Goal: Navigation & Orientation: Go to known website

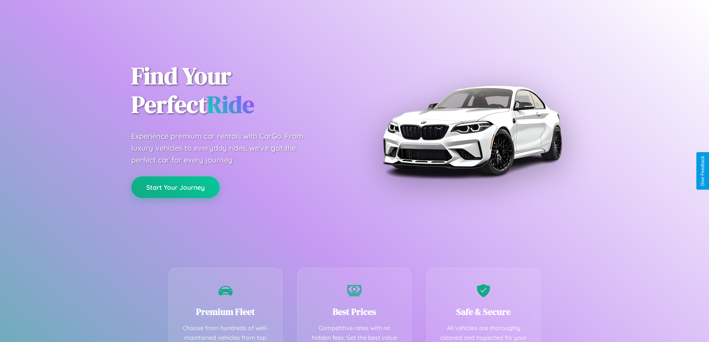
click at [175, 187] on button "Start Your Journey" at bounding box center [175, 188] width 88 height 22
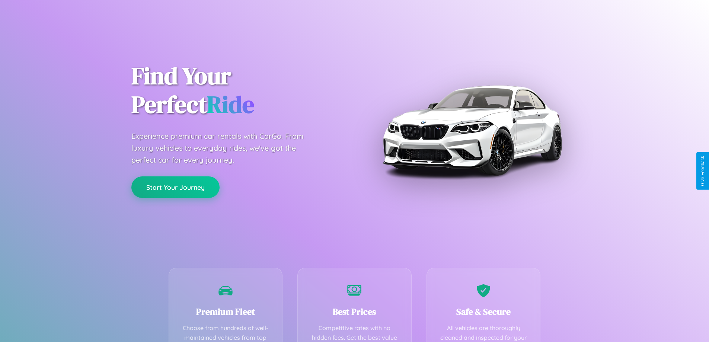
click at [175, 187] on button "Start Your Journey" at bounding box center [175, 188] width 88 height 22
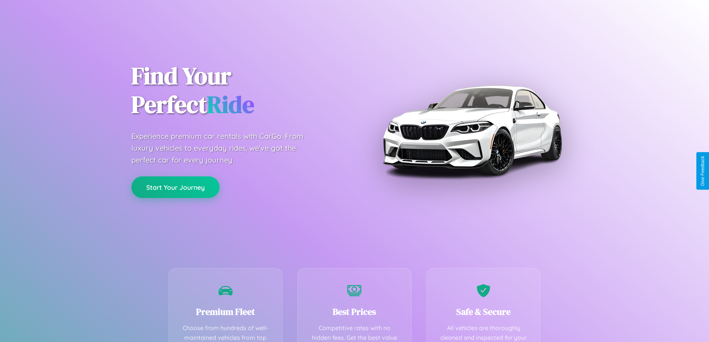
click at [175, 187] on button "Start Your Journey" at bounding box center [175, 188] width 88 height 22
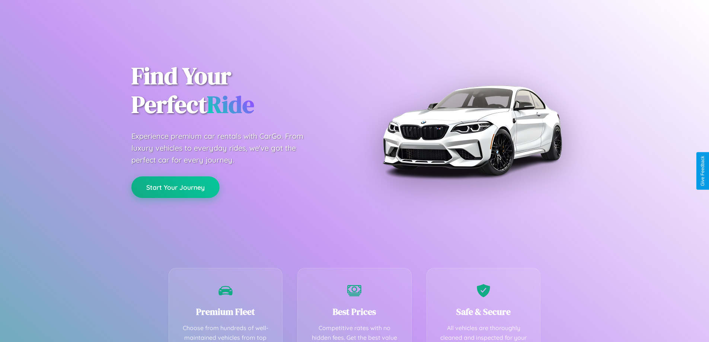
click at [175, 187] on button "Start Your Journey" at bounding box center [175, 188] width 88 height 22
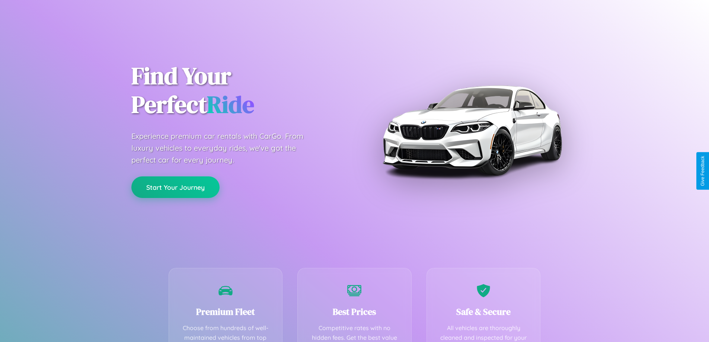
click at [175, 187] on button "Start Your Journey" at bounding box center [175, 188] width 88 height 22
